Goal: Check status: Check status

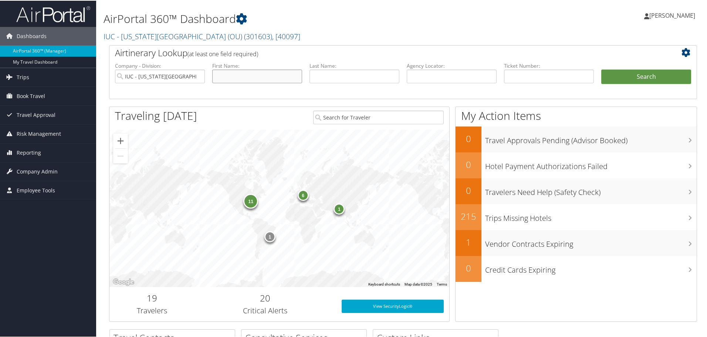
click at [262, 74] on input "text" at bounding box center [257, 76] width 90 height 14
type input "[PERSON_NAME]"
click at [619, 78] on button "Search" at bounding box center [646, 76] width 90 height 15
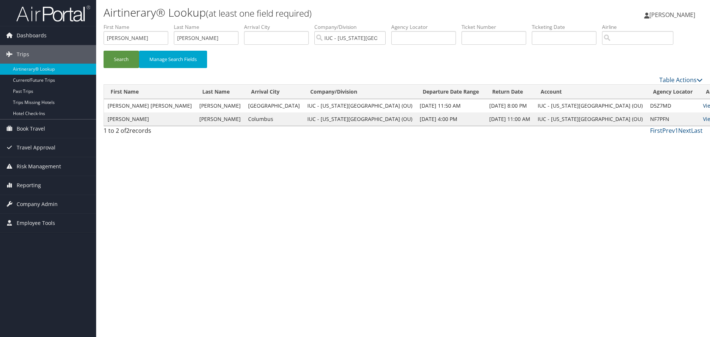
click at [703, 106] on link "View" at bounding box center [708, 105] width 11 height 7
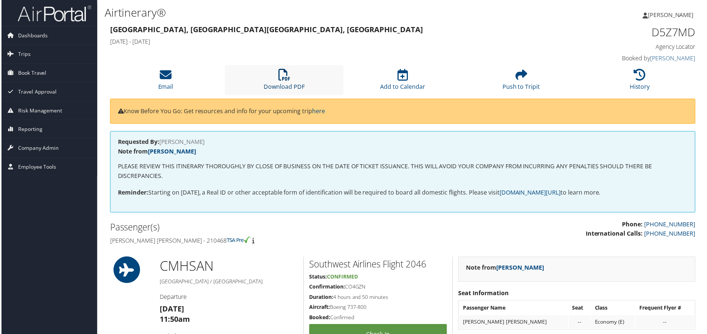
click at [286, 76] on icon at bounding box center [284, 75] width 12 height 12
